Goal: Task Accomplishment & Management: Use online tool/utility

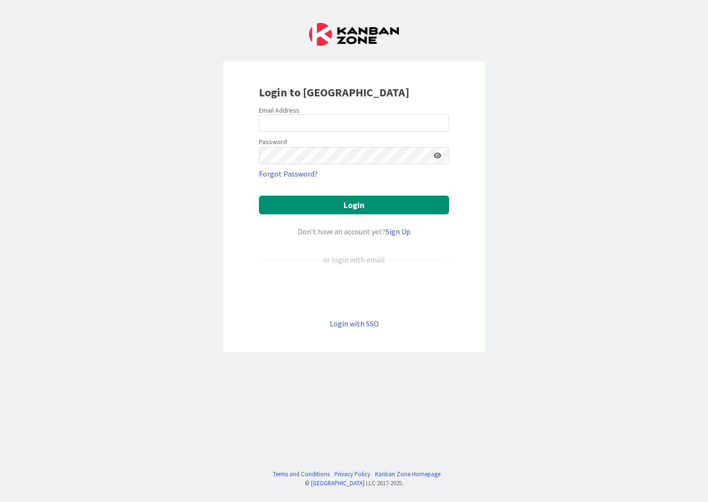
drag, startPoint x: 706, startPoint y: 6, endPoint x: 204, endPoint y: 12, distance: 501.9
click at [204, 12] on div "Login to [GEOGRAPHIC_DATA] Email Address Password Forgot Password? Login Don’t …" at bounding box center [354, 251] width 708 height 502
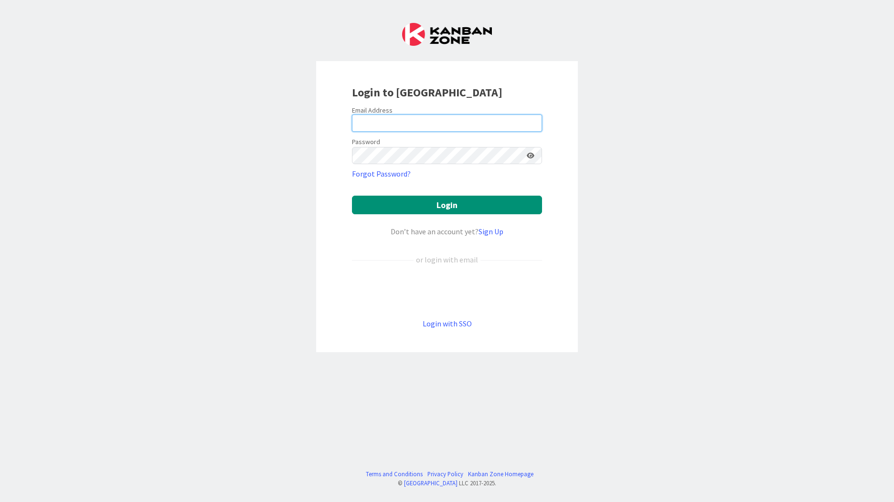
drag, startPoint x: 364, startPoint y: 122, endPoint x: 370, endPoint y: 134, distance: 13.0
click at [364, 122] on input "email" at bounding box center [447, 123] width 190 height 17
type input "sbajerkova@huisman-cz.com"
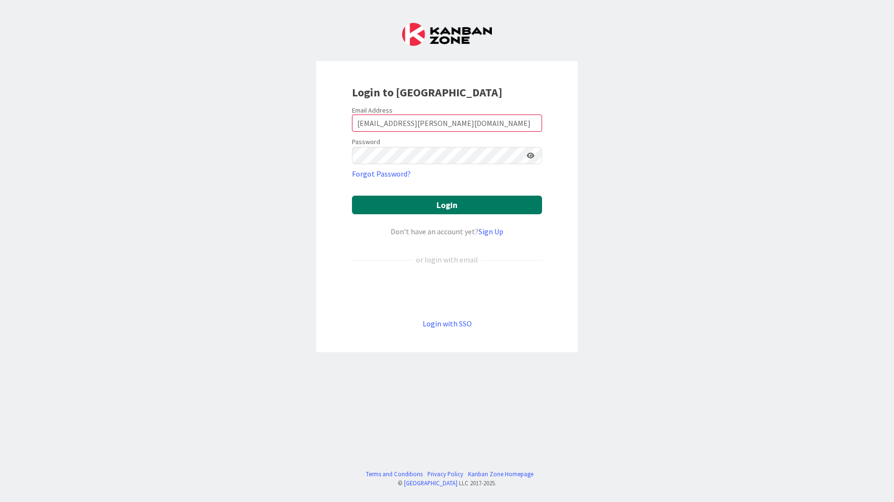
click at [431, 203] on button "Login" at bounding box center [447, 205] width 190 height 19
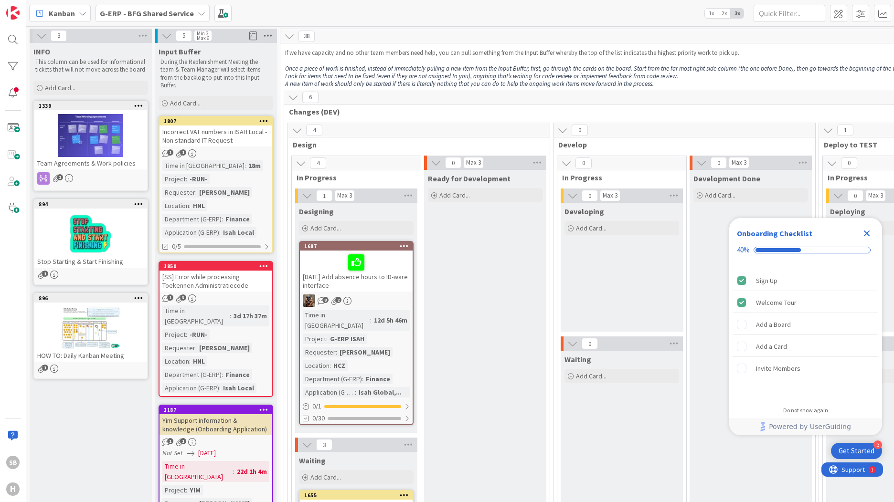
click at [266, 34] on icon at bounding box center [268, 36] width 12 height 14
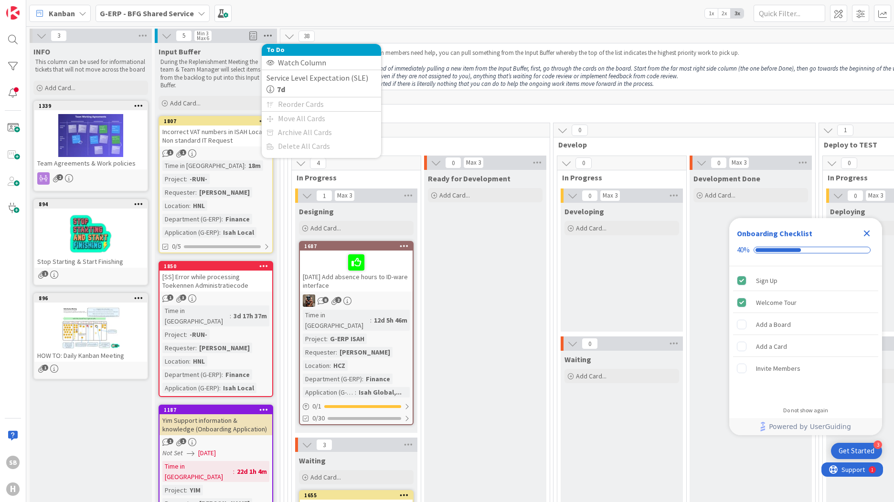
click at [266, 34] on icon at bounding box center [268, 36] width 12 height 14
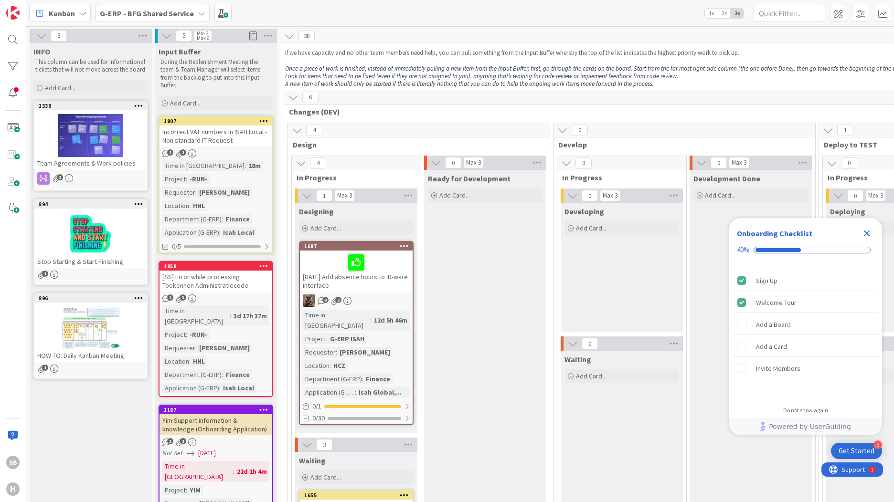
click at [198, 13] on icon at bounding box center [202, 14] width 8 height 8
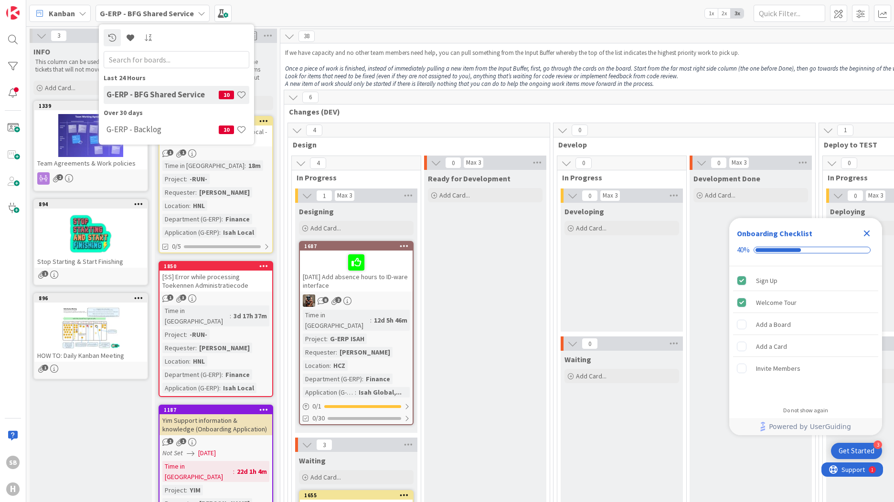
click at [158, 13] on b "G-ERP - BFG Shared Service" at bounding box center [147, 14] width 94 height 10
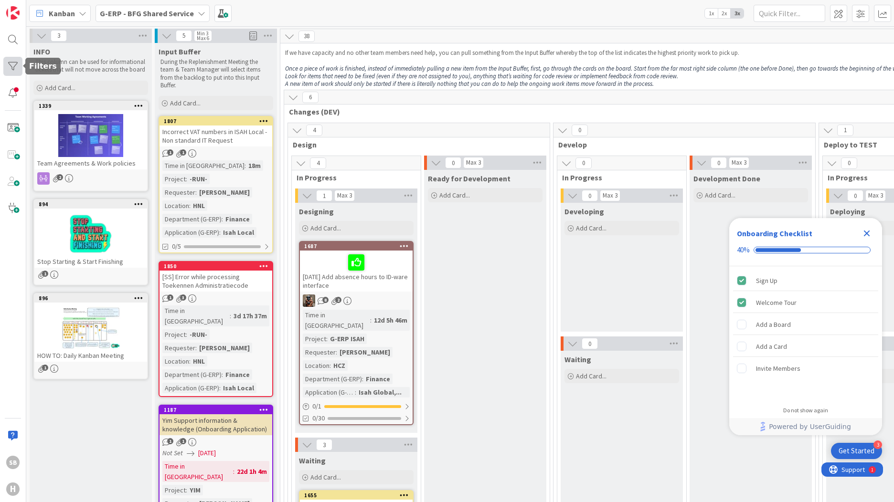
click at [10, 64] on div at bounding box center [12, 66] width 19 height 19
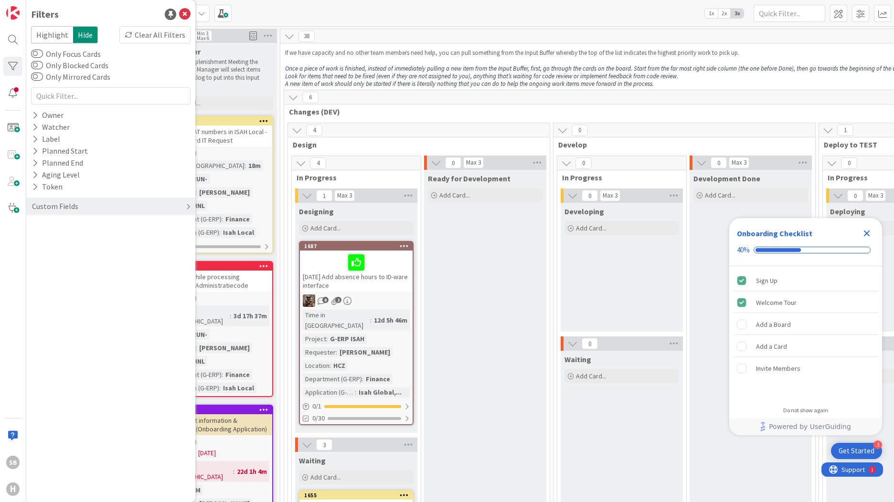
click at [188, 204] on icon at bounding box center [188, 207] width 5 height 8
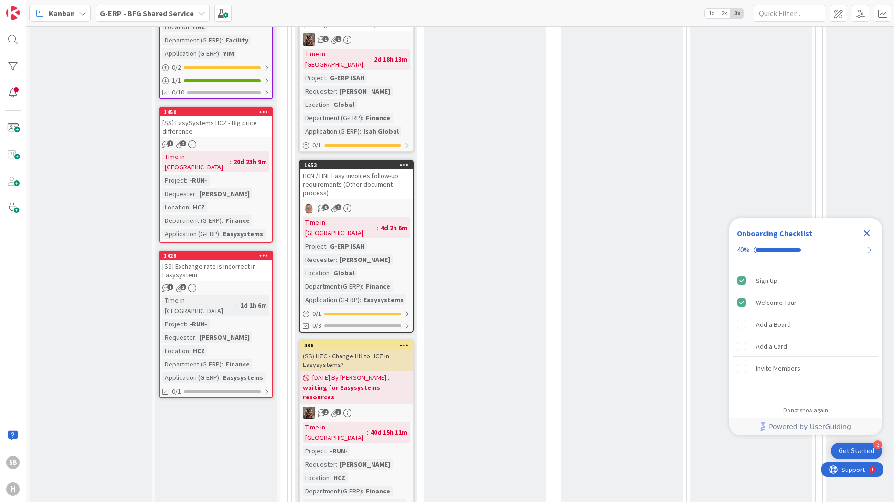
scroll to position [603, 0]
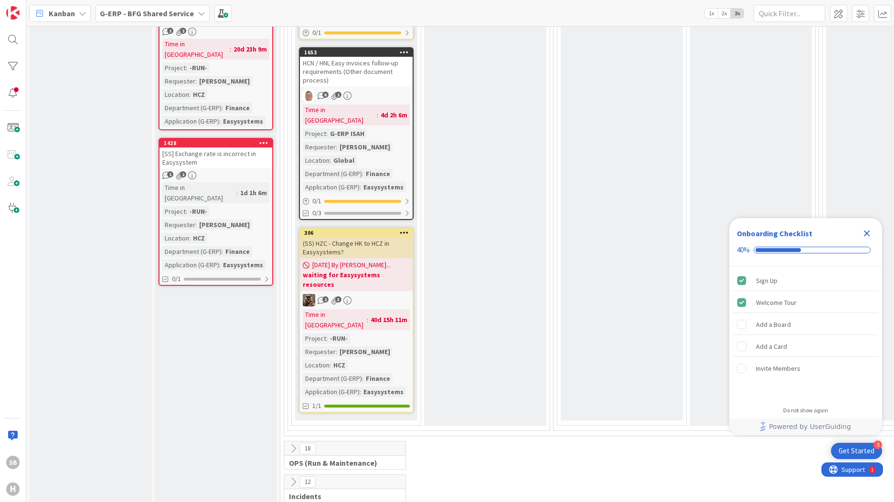
click at [294, 477] on icon at bounding box center [293, 482] width 11 height 11
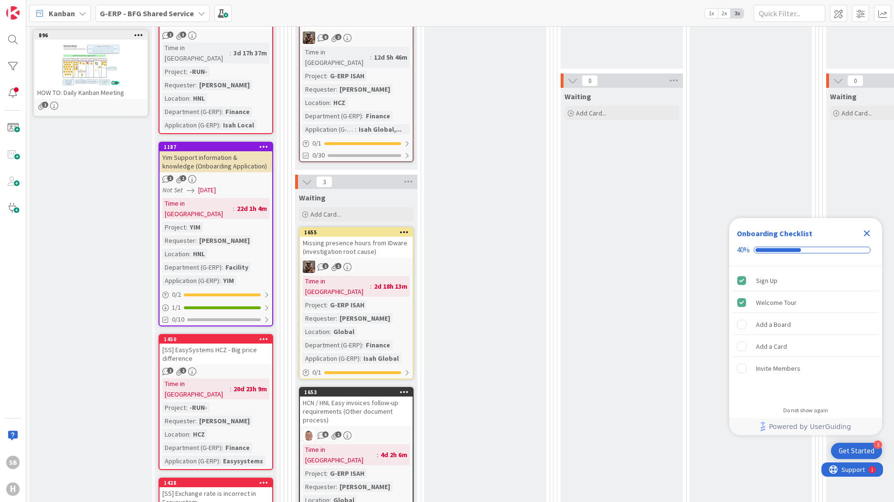
scroll to position [0, 0]
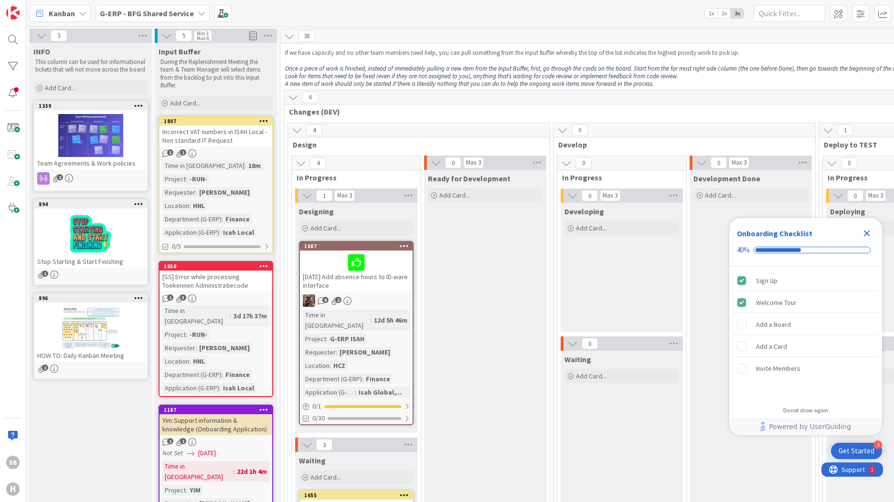
click at [294, 96] on icon at bounding box center [293, 97] width 11 height 11
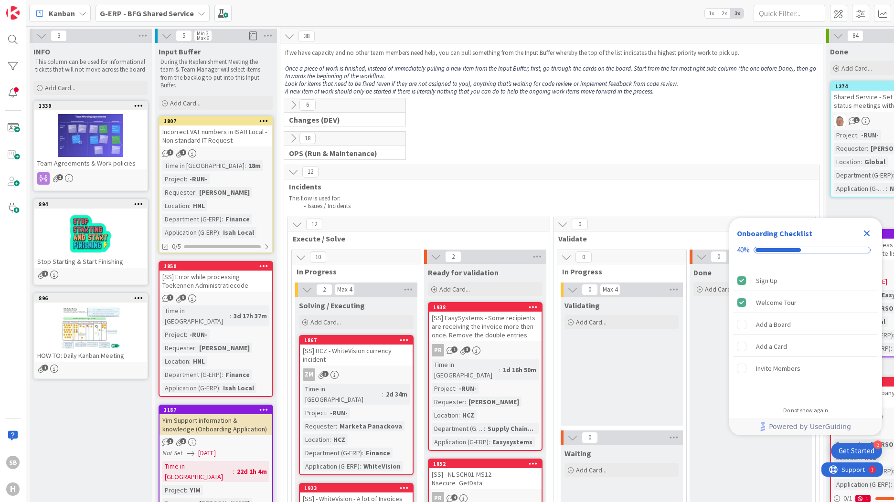
click at [289, 40] on icon at bounding box center [289, 36] width 11 height 11
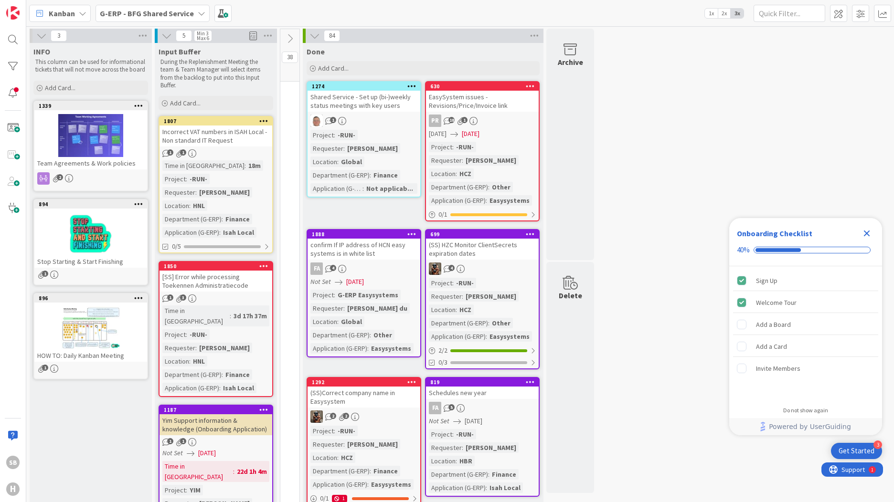
click at [290, 37] on icon at bounding box center [290, 38] width 11 height 11
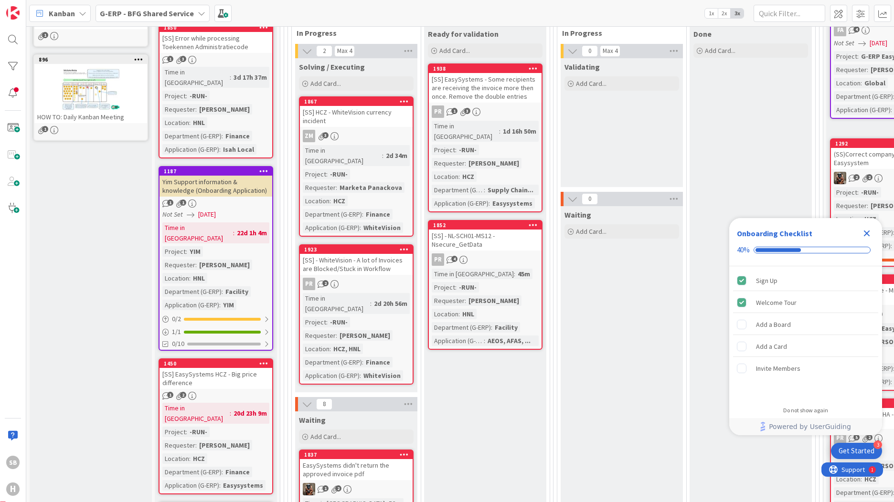
scroll to position [96, 0]
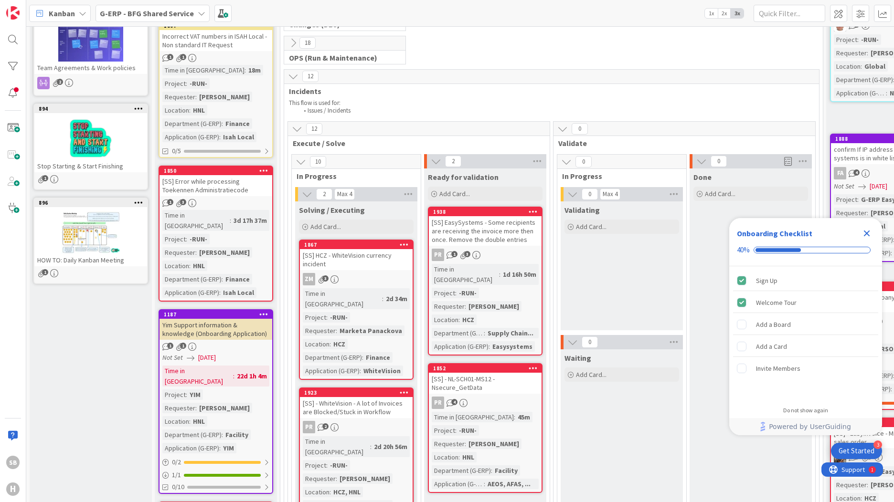
click at [295, 128] on icon at bounding box center [297, 129] width 11 height 11
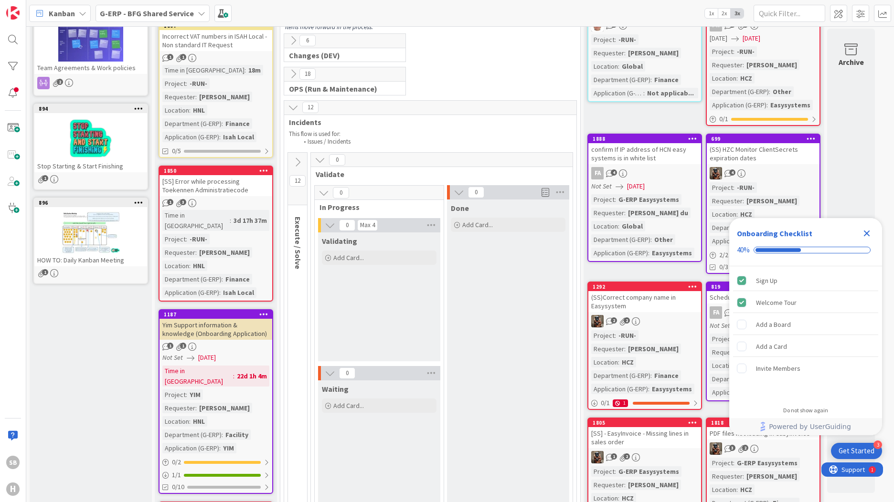
click at [291, 109] on icon at bounding box center [293, 107] width 11 height 11
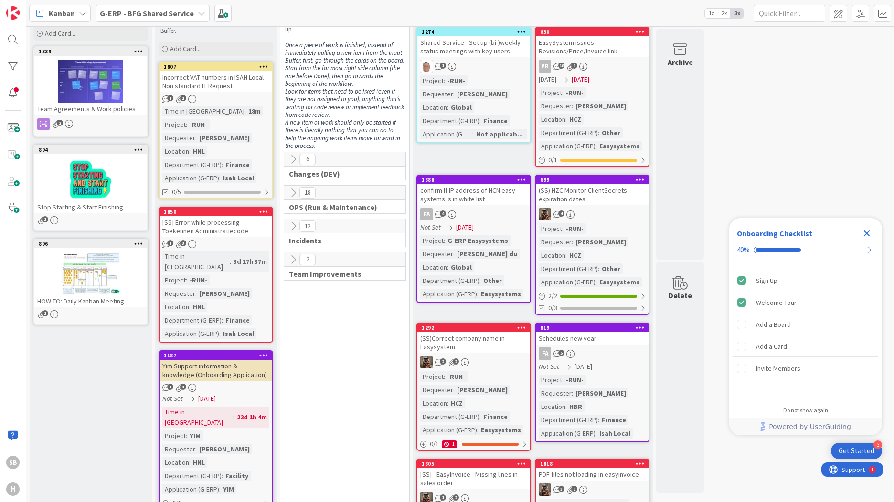
scroll to position [0, 0]
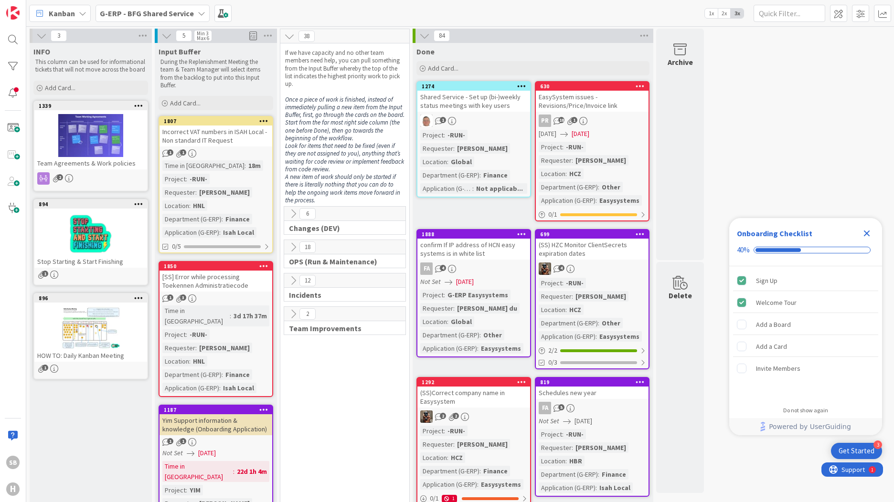
click at [295, 278] on icon at bounding box center [293, 281] width 11 height 11
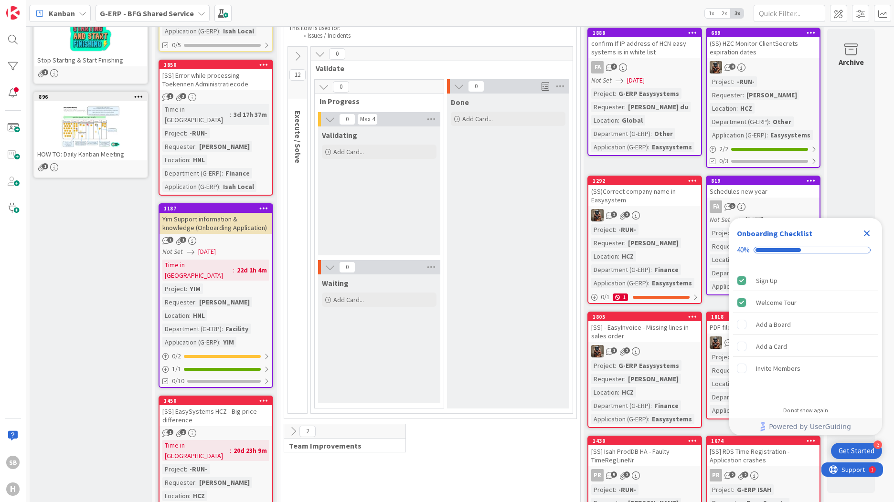
scroll to position [143, 0]
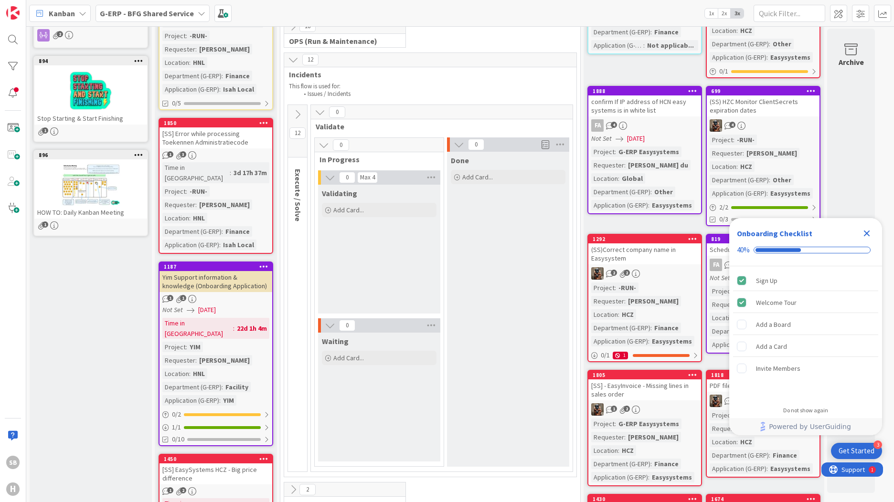
click at [298, 185] on span "Execute / Solve" at bounding box center [298, 195] width 10 height 53
click at [298, 114] on icon at bounding box center [297, 114] width 11 height 11
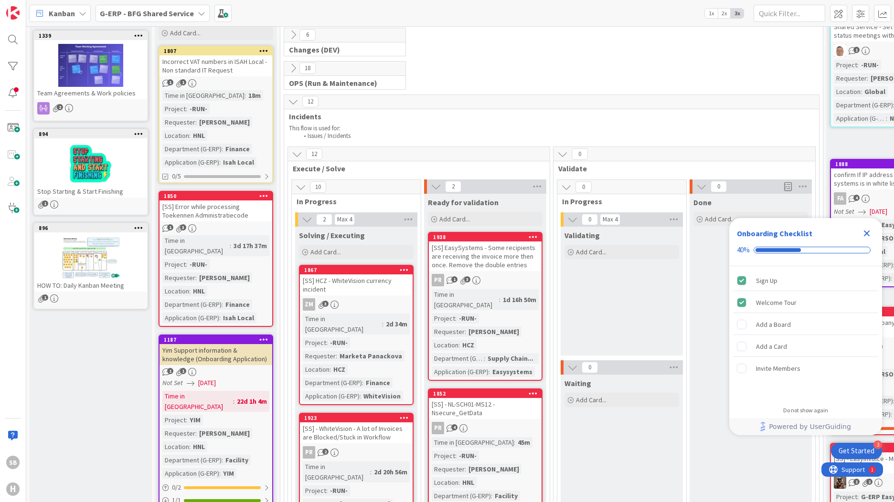
scroll to position [0, 0]
